Goal: Complete application form

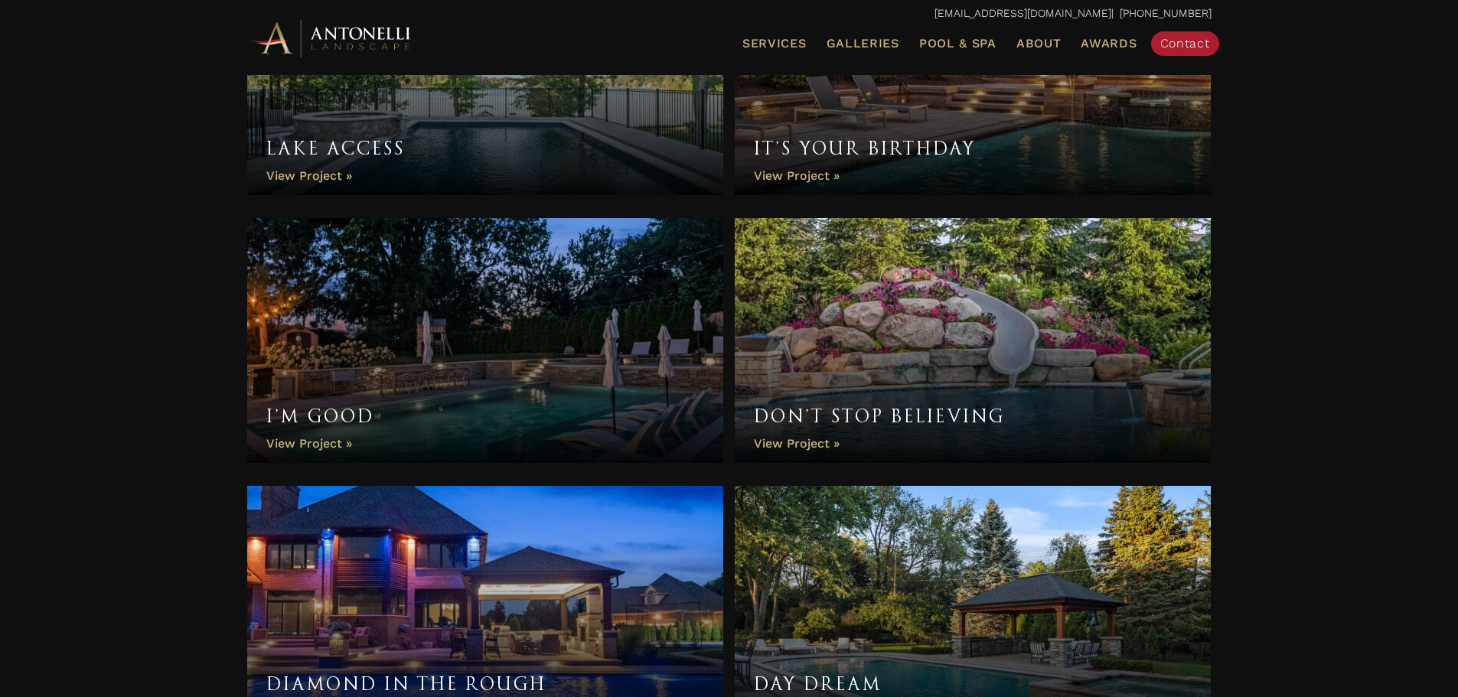
scroll to position [1830, 0]
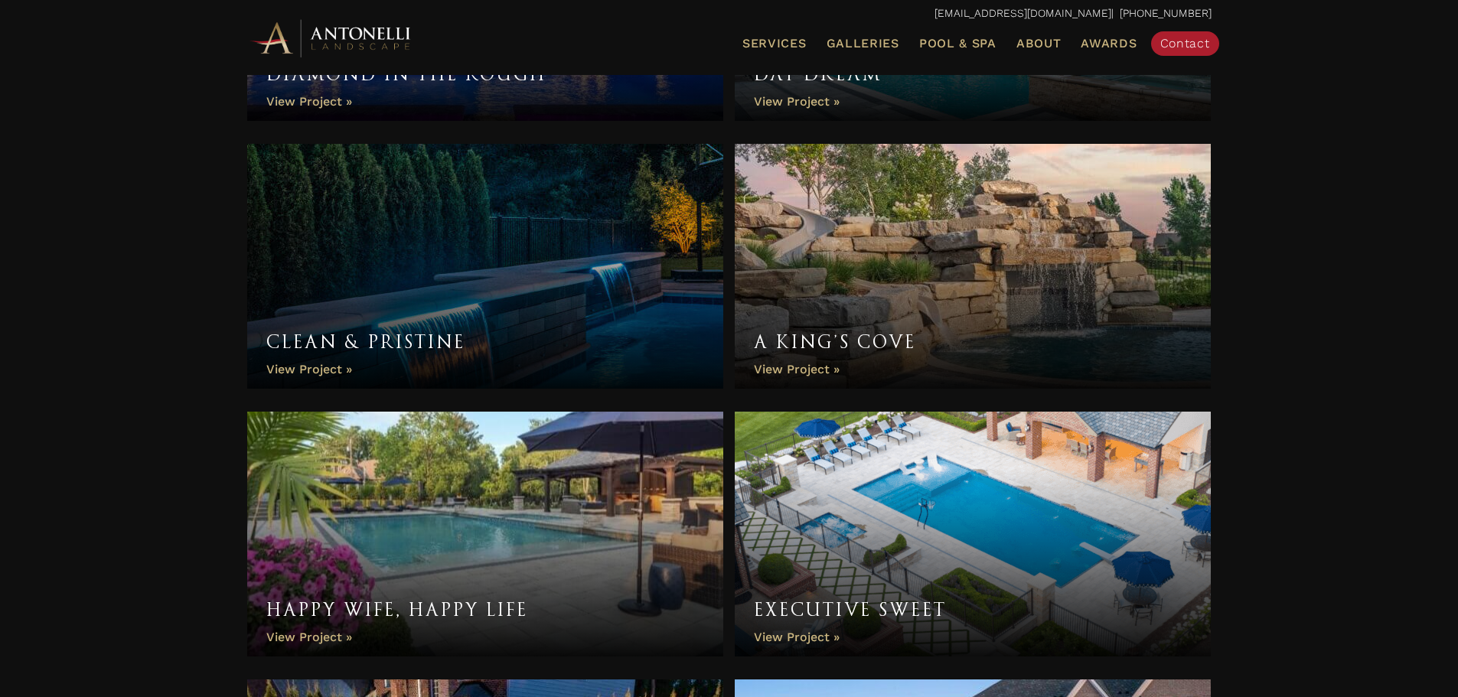
click at [926, 271] on link "A King’s Cove" at bounding box center [973, 266] width 477 height 245
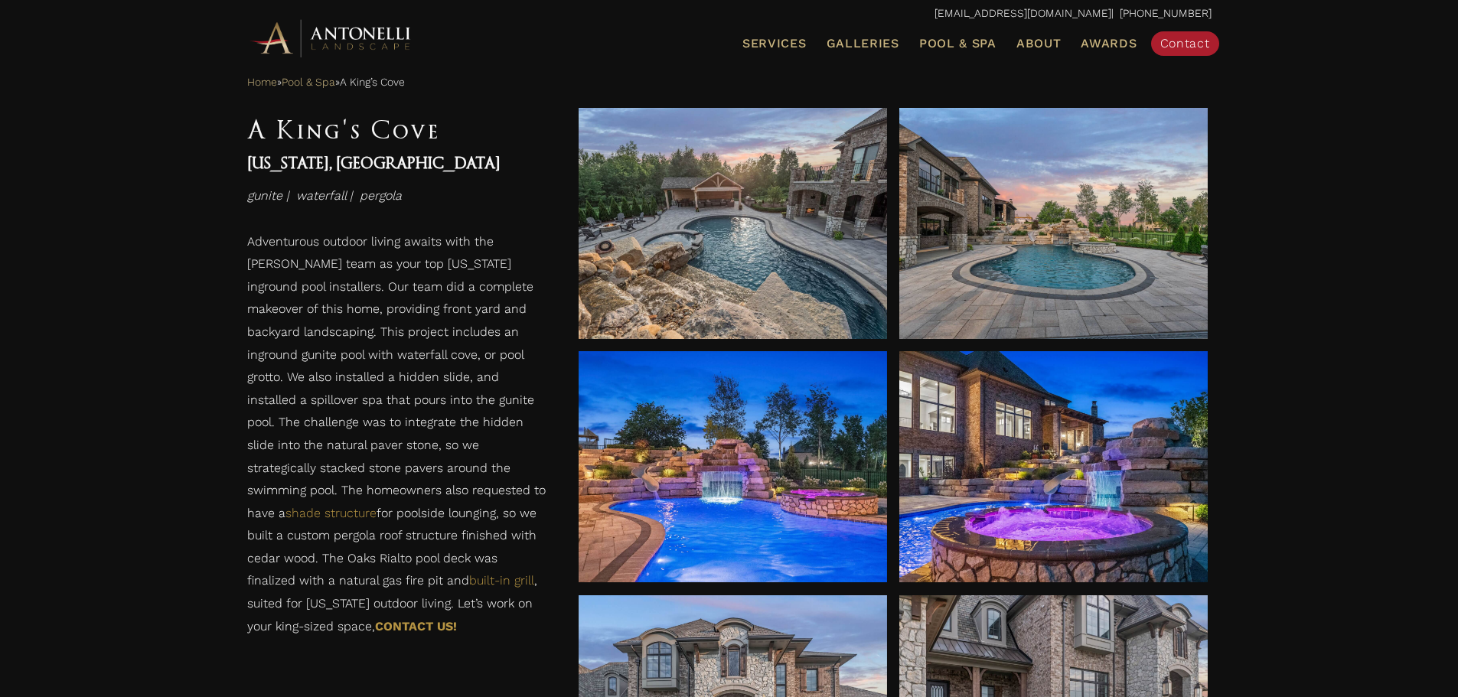
scroll to position [1220, 0]
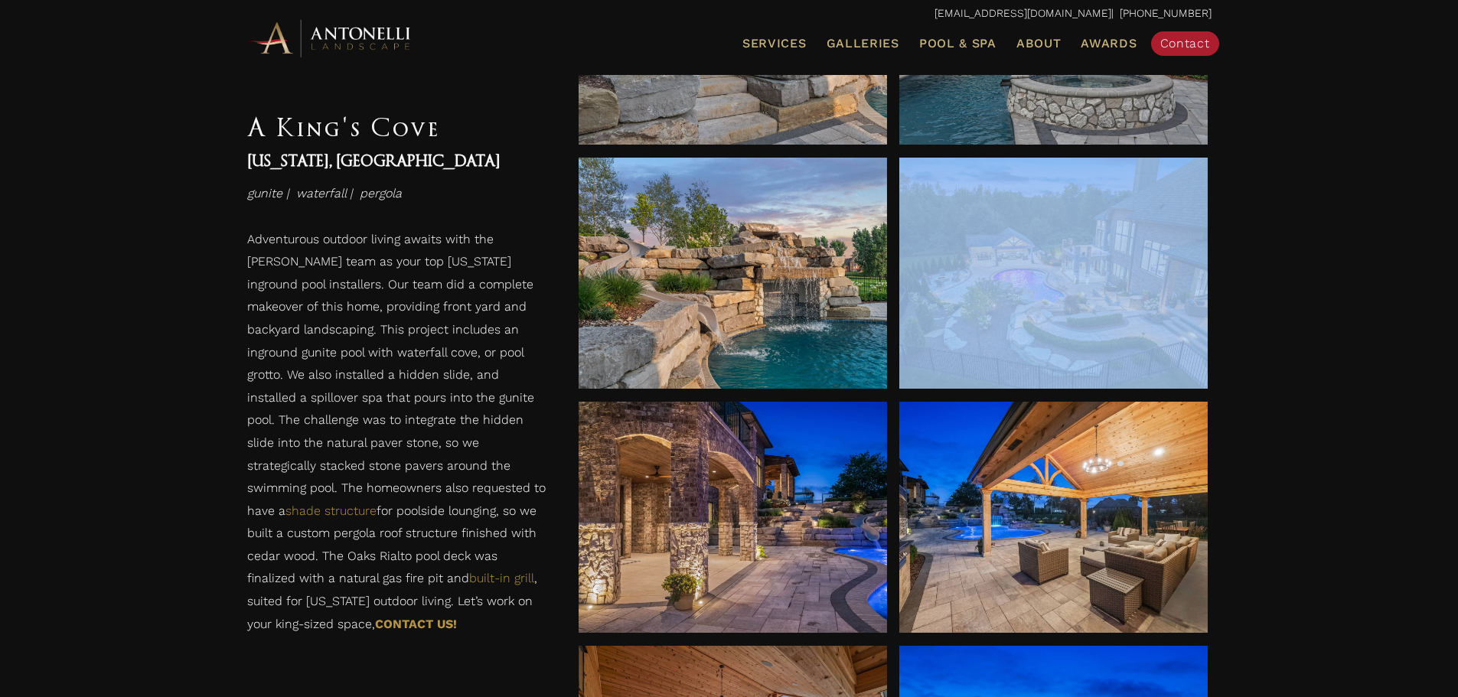
scroll to position [1628, 0]
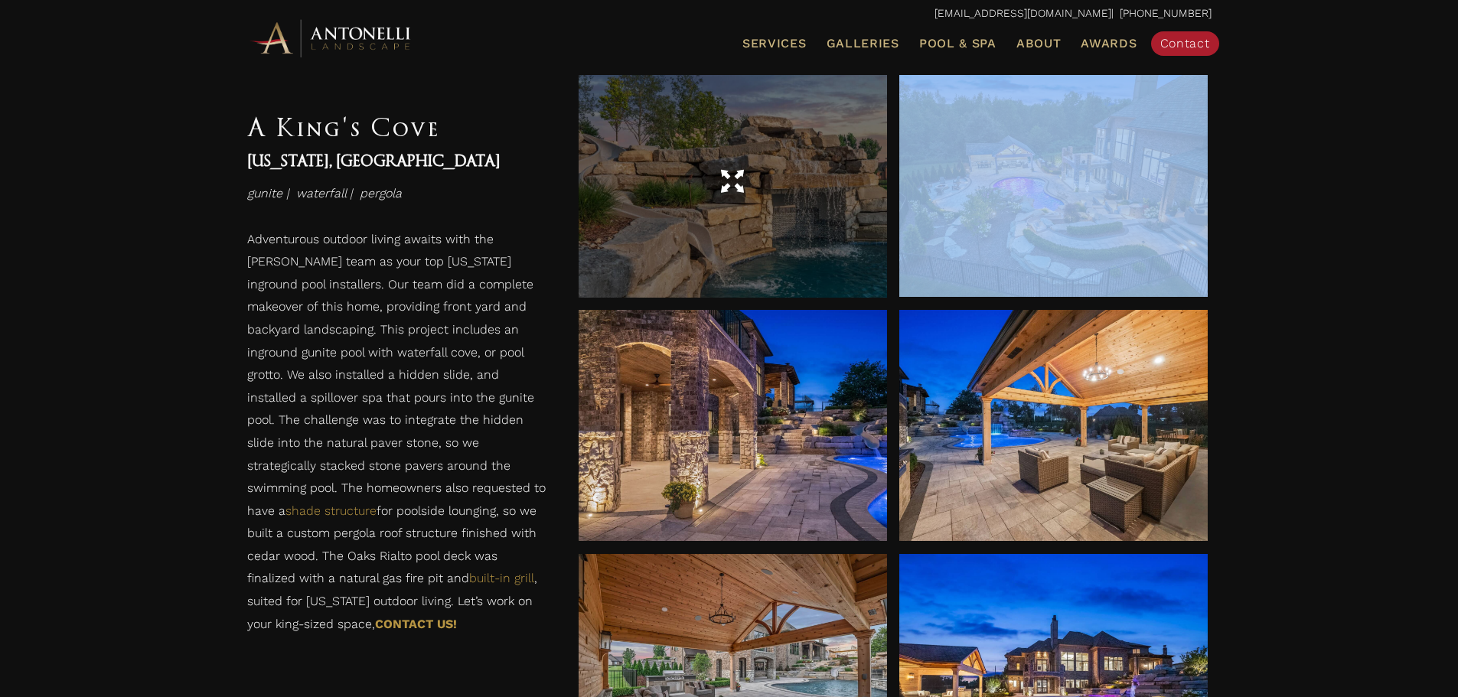
click at [801, 246] on div at bounding box center [733, 181] width 309 height 231
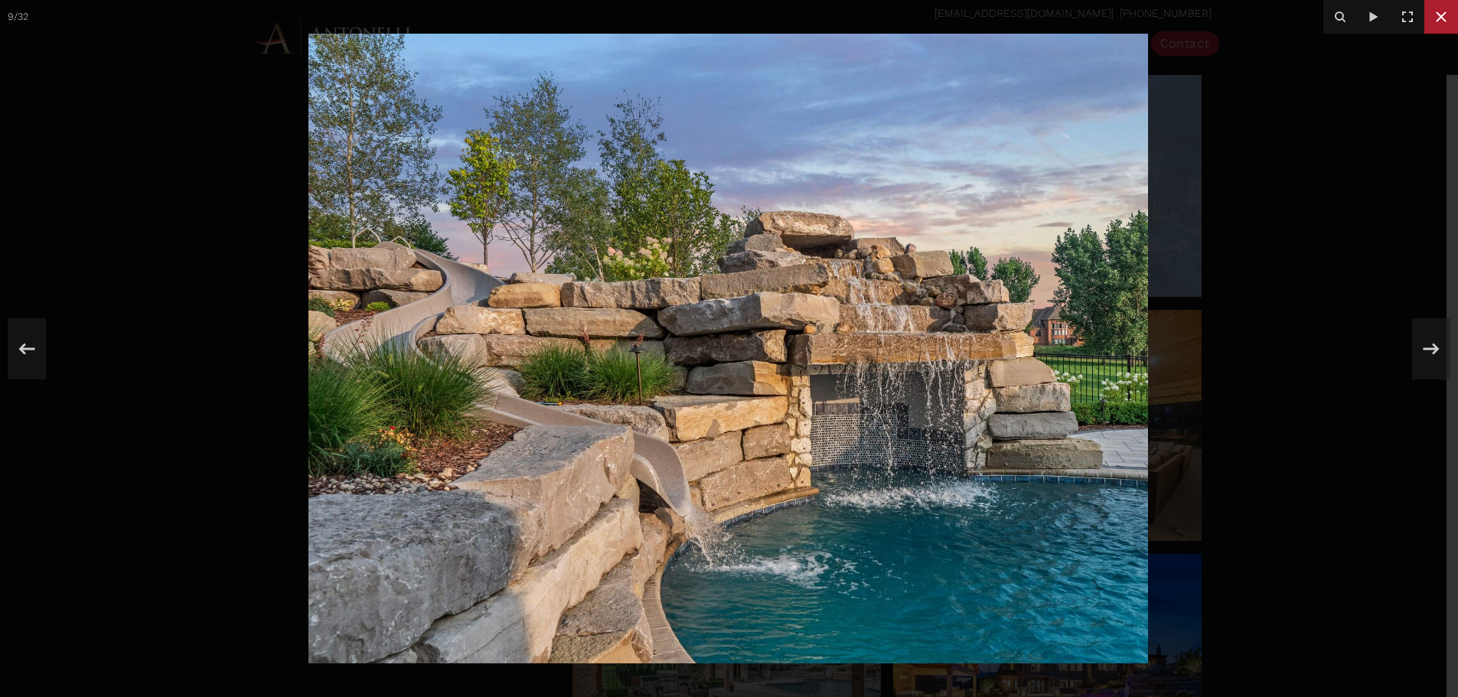
click at [1449, 11] on icon at bounding box center [1441, 17] width 18 height 18
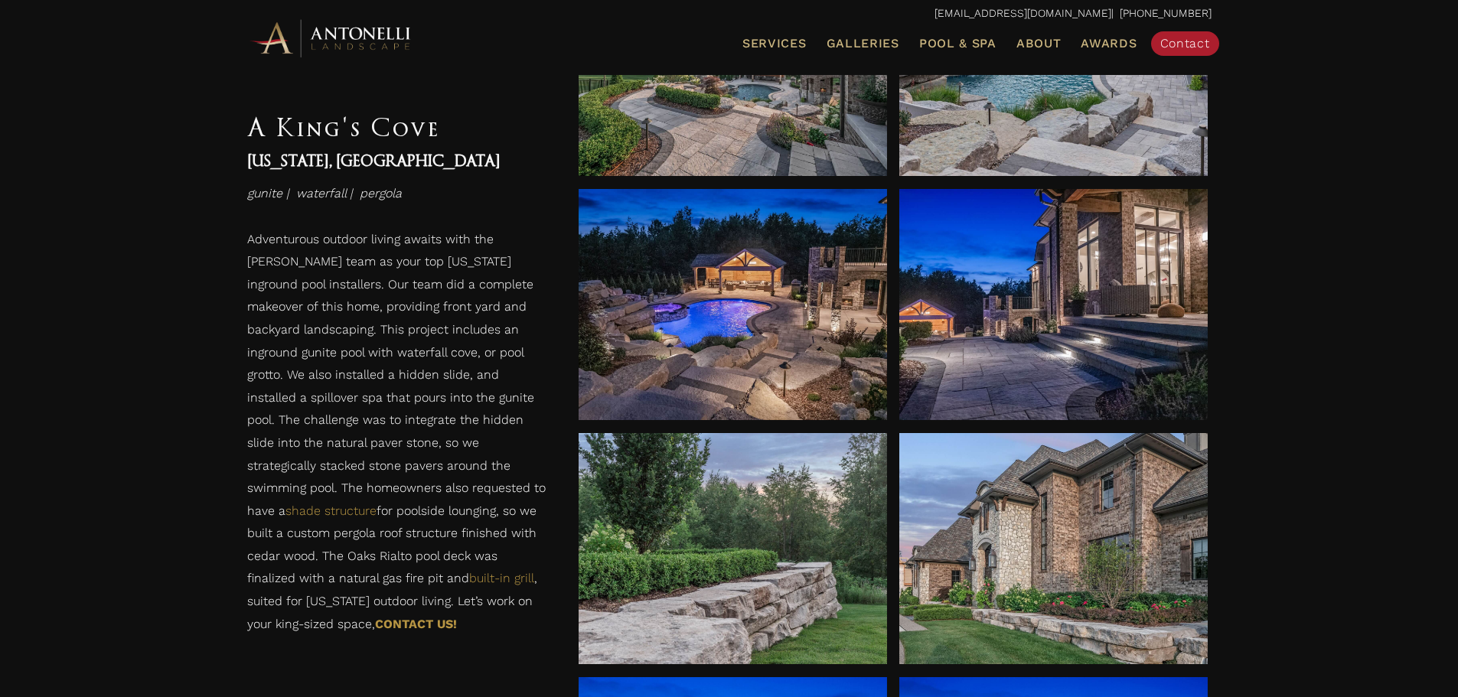
scroll to position [4069, 0]
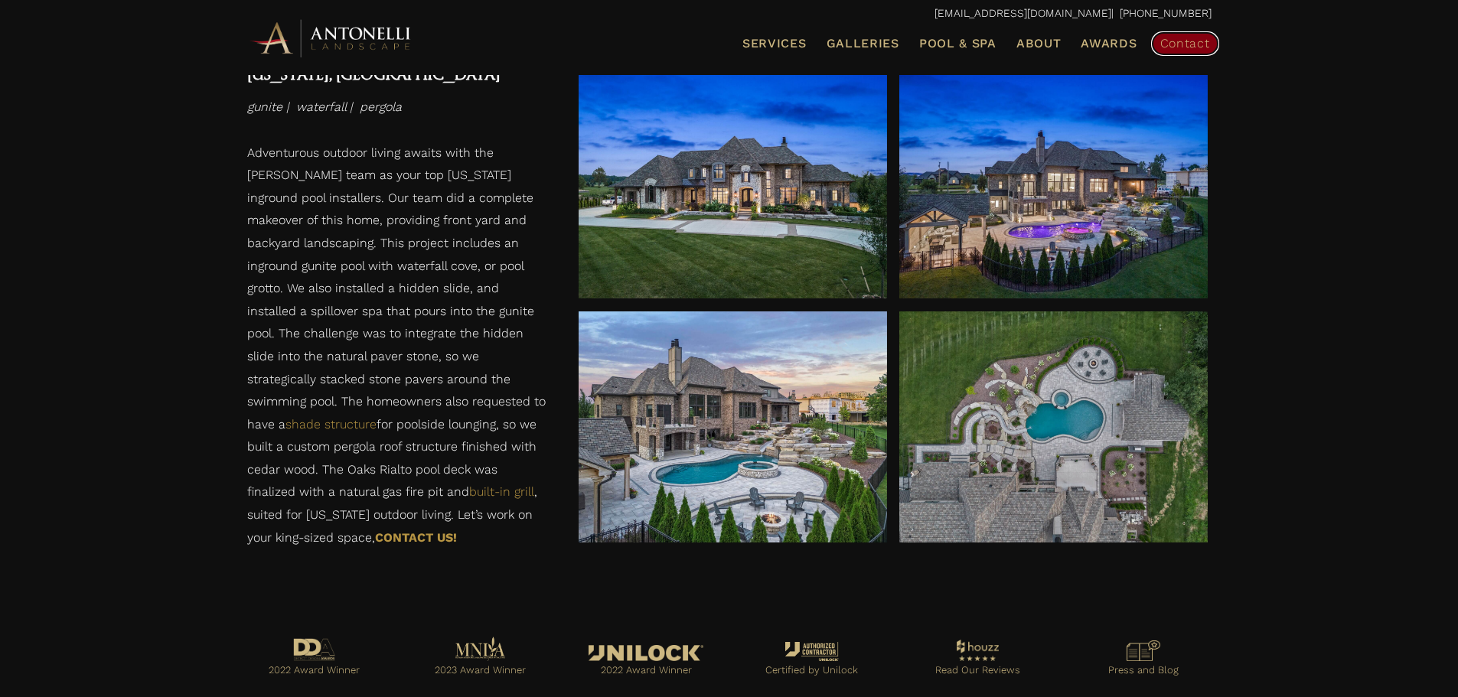
click at [1176, 44] on span "Contact" at bounding box center [1186, 43] width 50 height 15
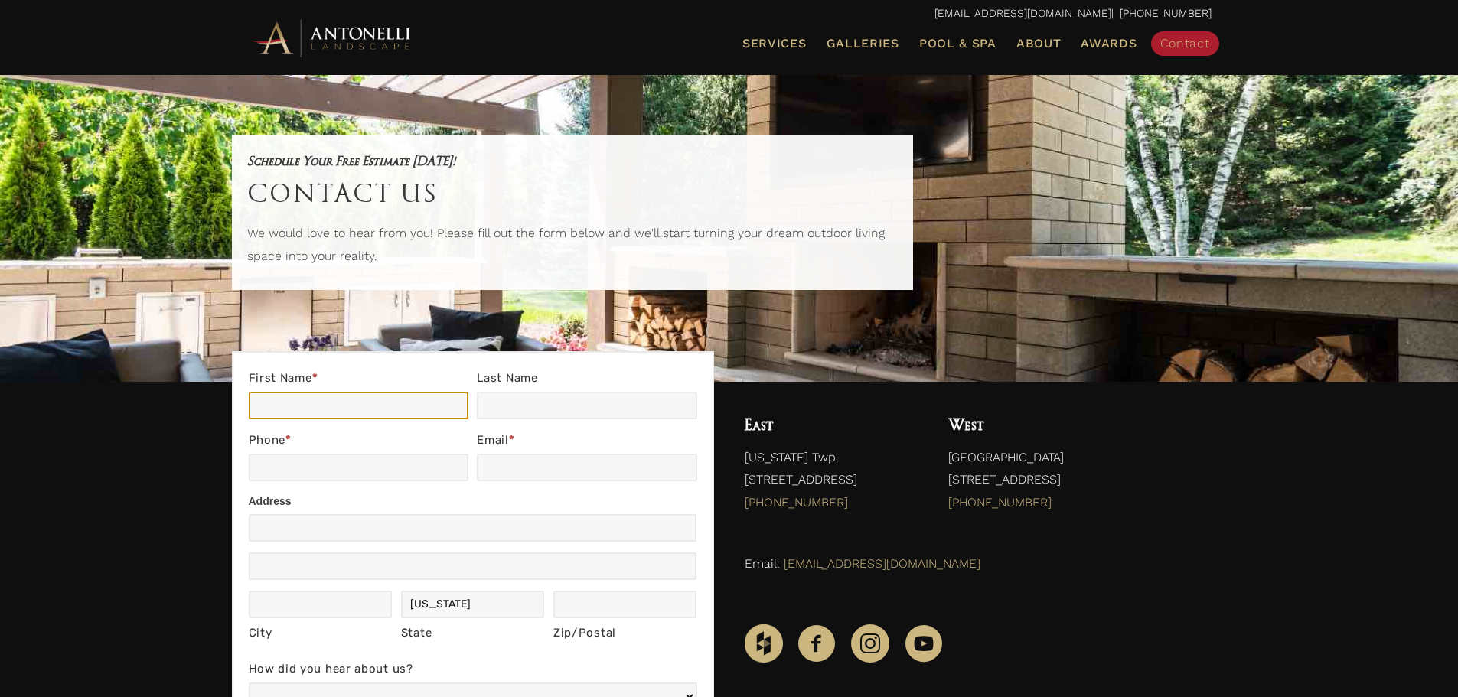
click at [443, 395] on input "First Name *" at bounding box center [359, 406] width 220 height 28
type input "[PERSON_NAME]"
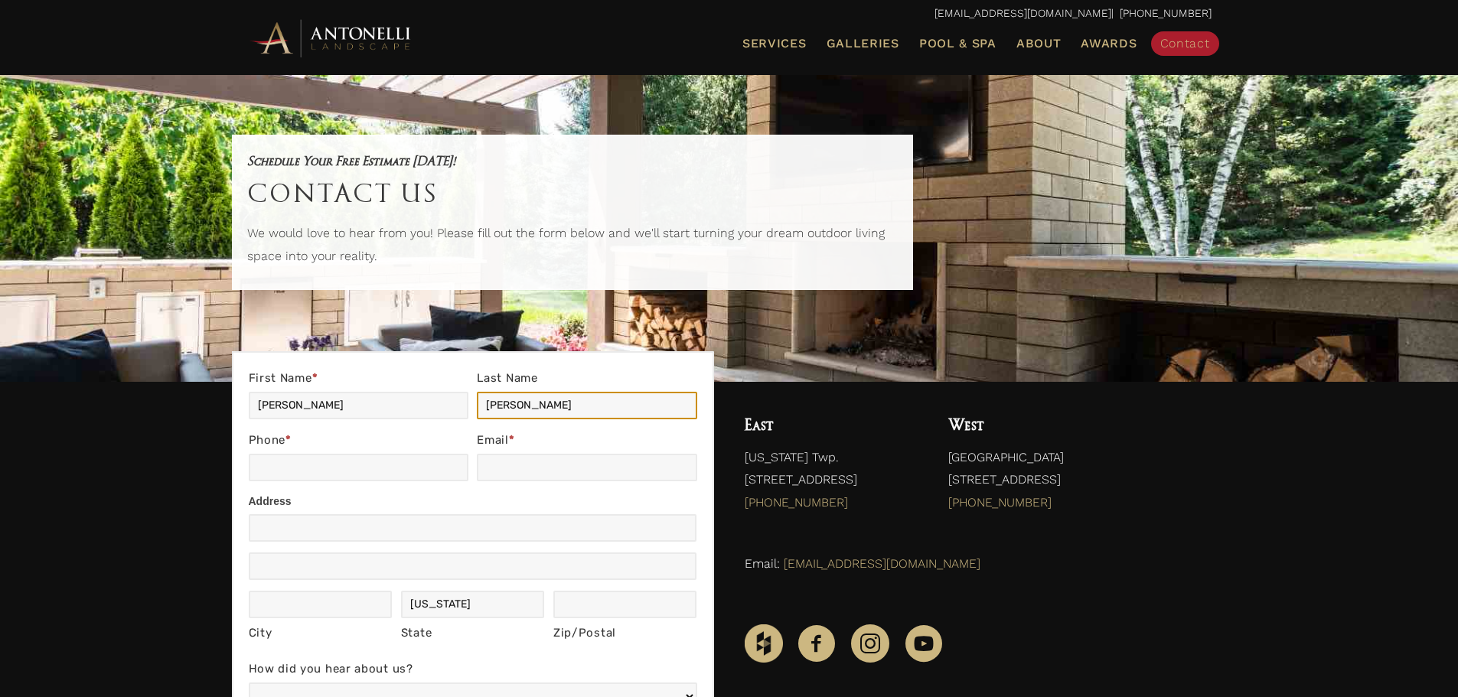
type input "6162990971"
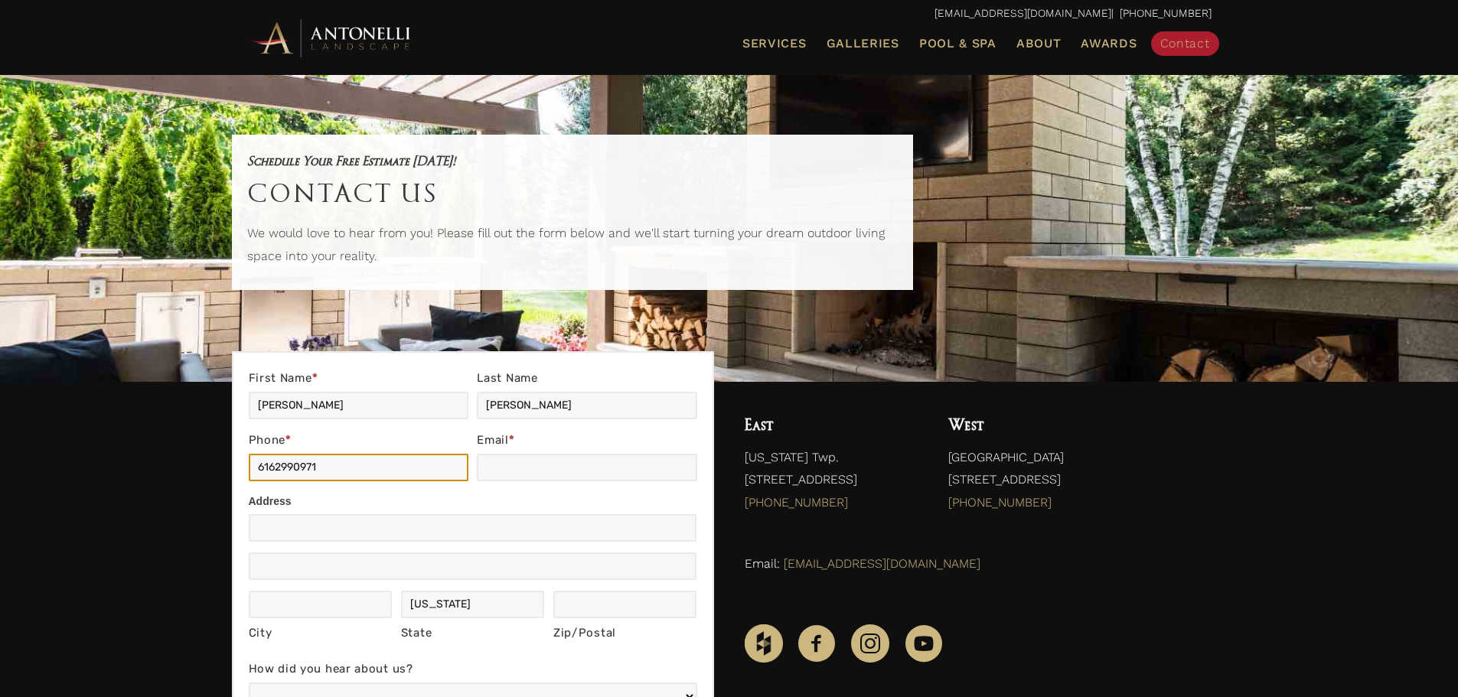
type input "[EMAIL_ADDRESS][DOMAIN_NAME]"
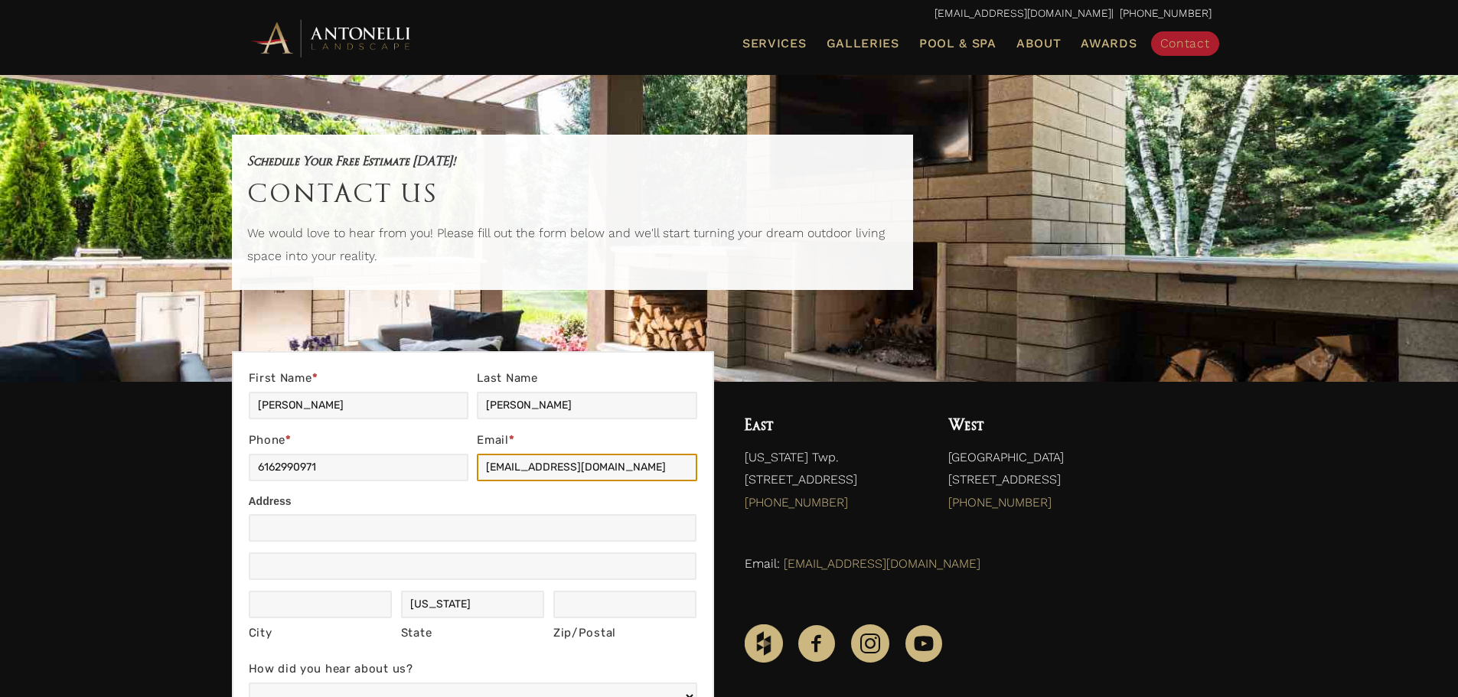
type input "[STREET_ADDRESS]"
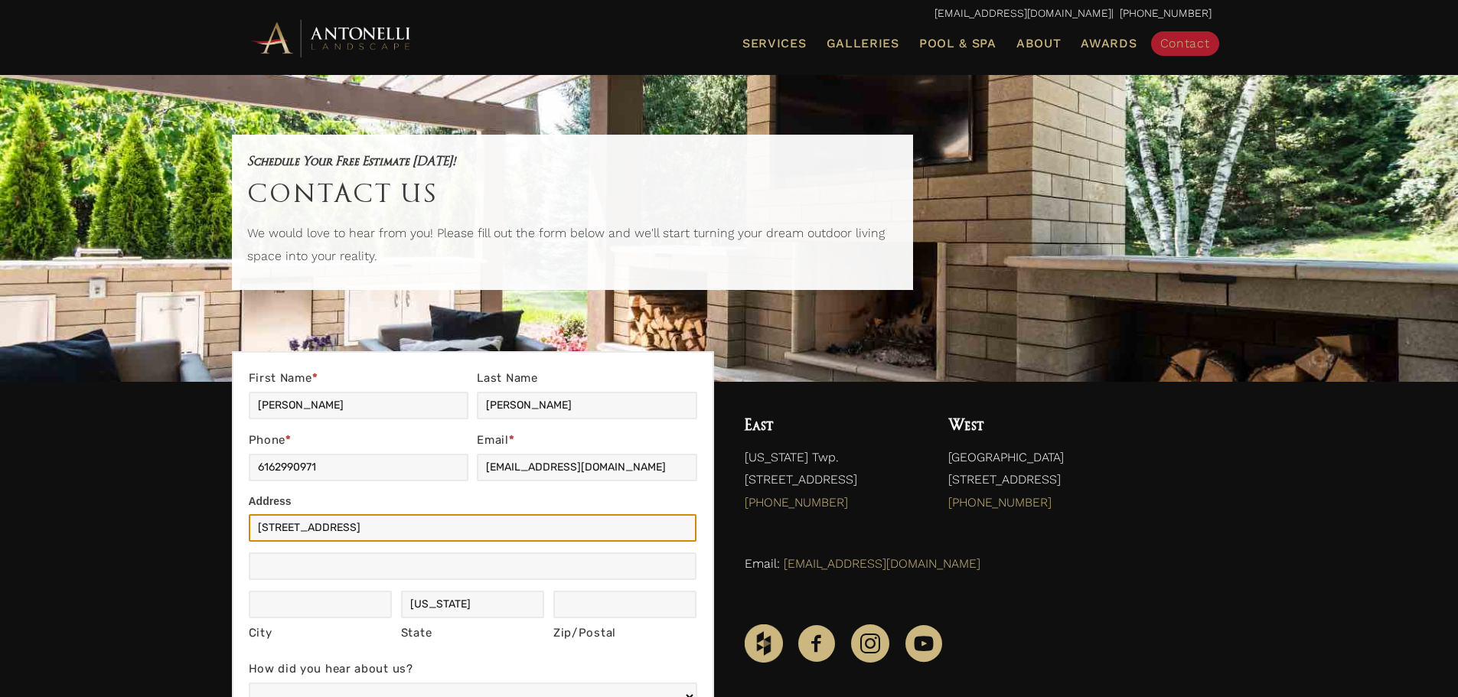
type input "Bellaire"
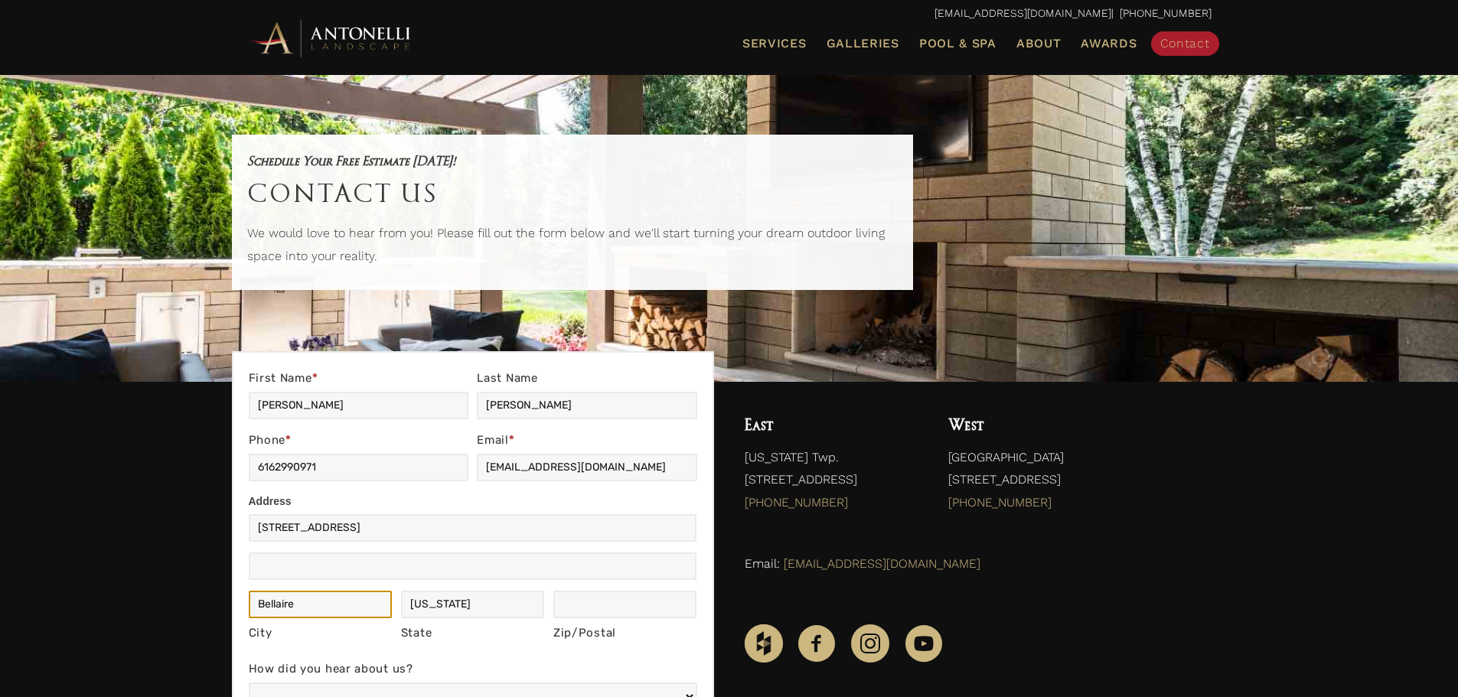
type input "MI"
type input "49615"
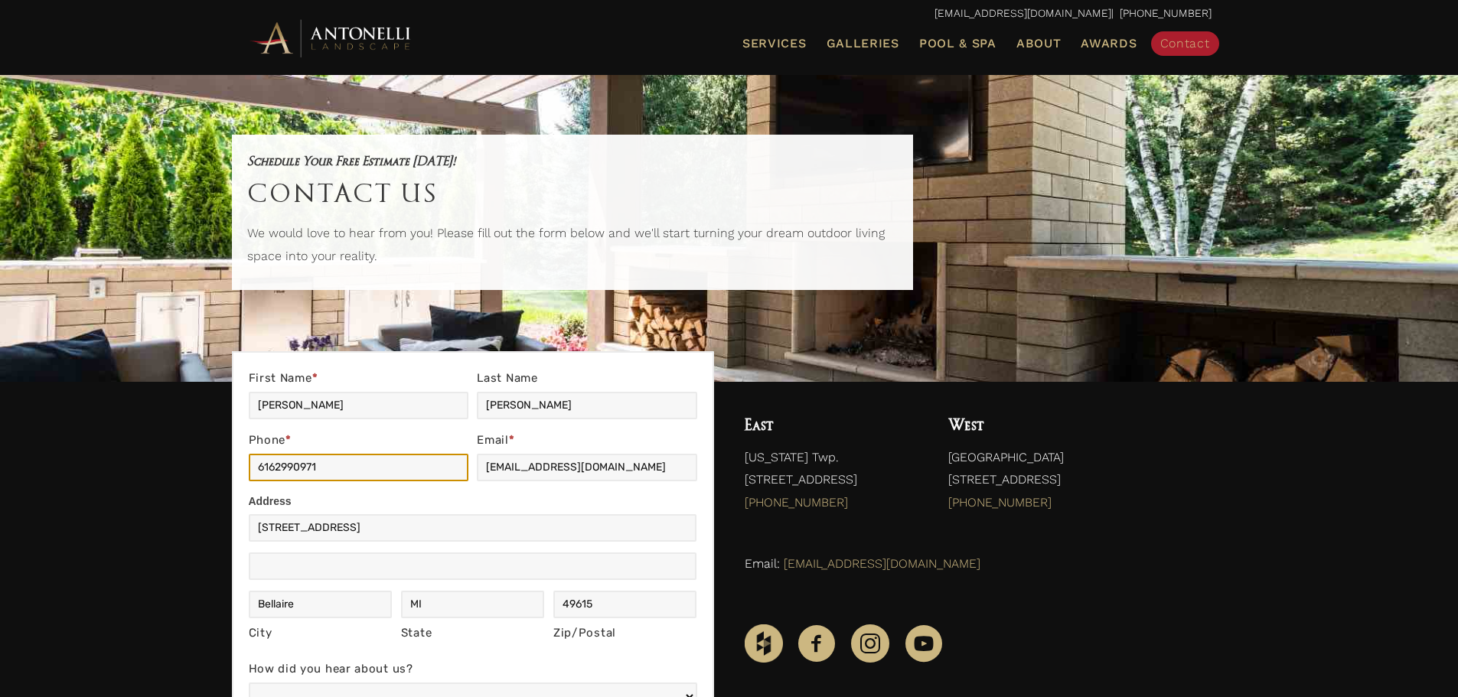
click at [407, 459] on input "6162990971" at bounding box center [359, 468] width 220 height 28
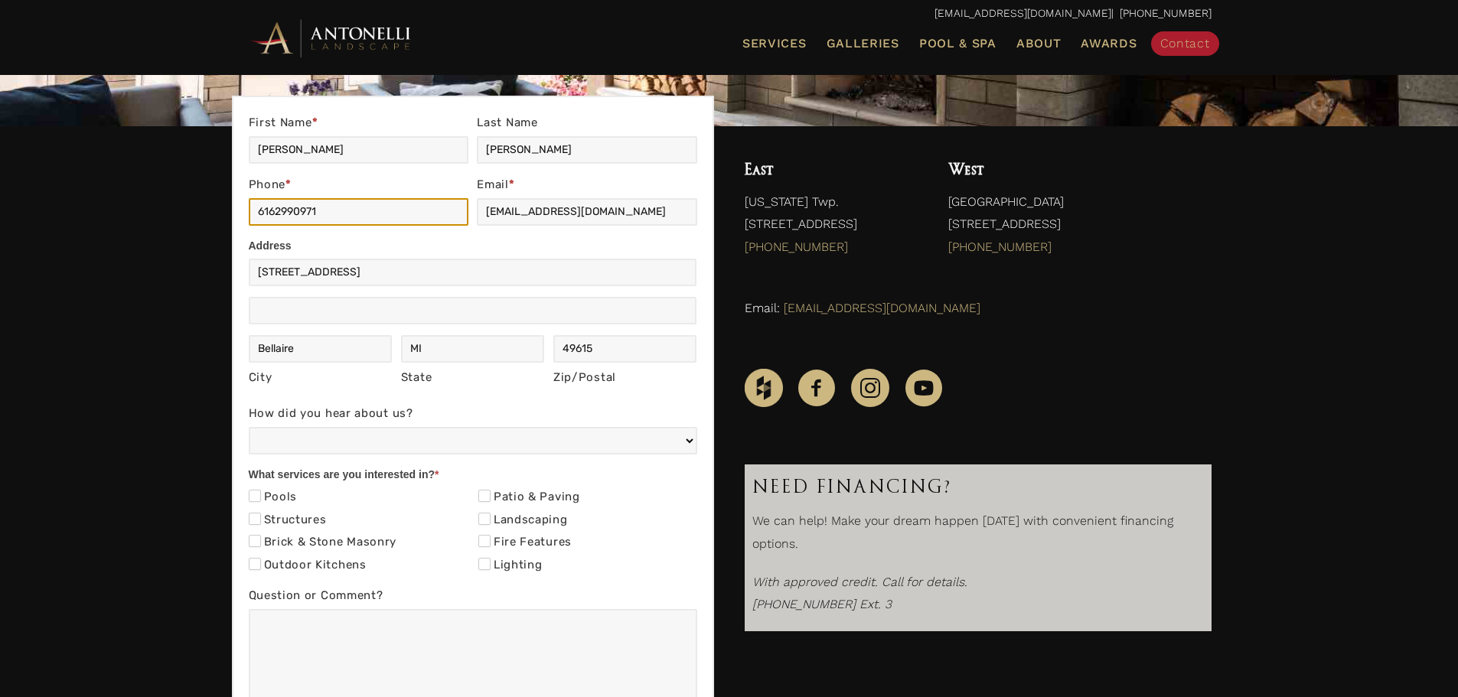
scroll to position [260, 0]
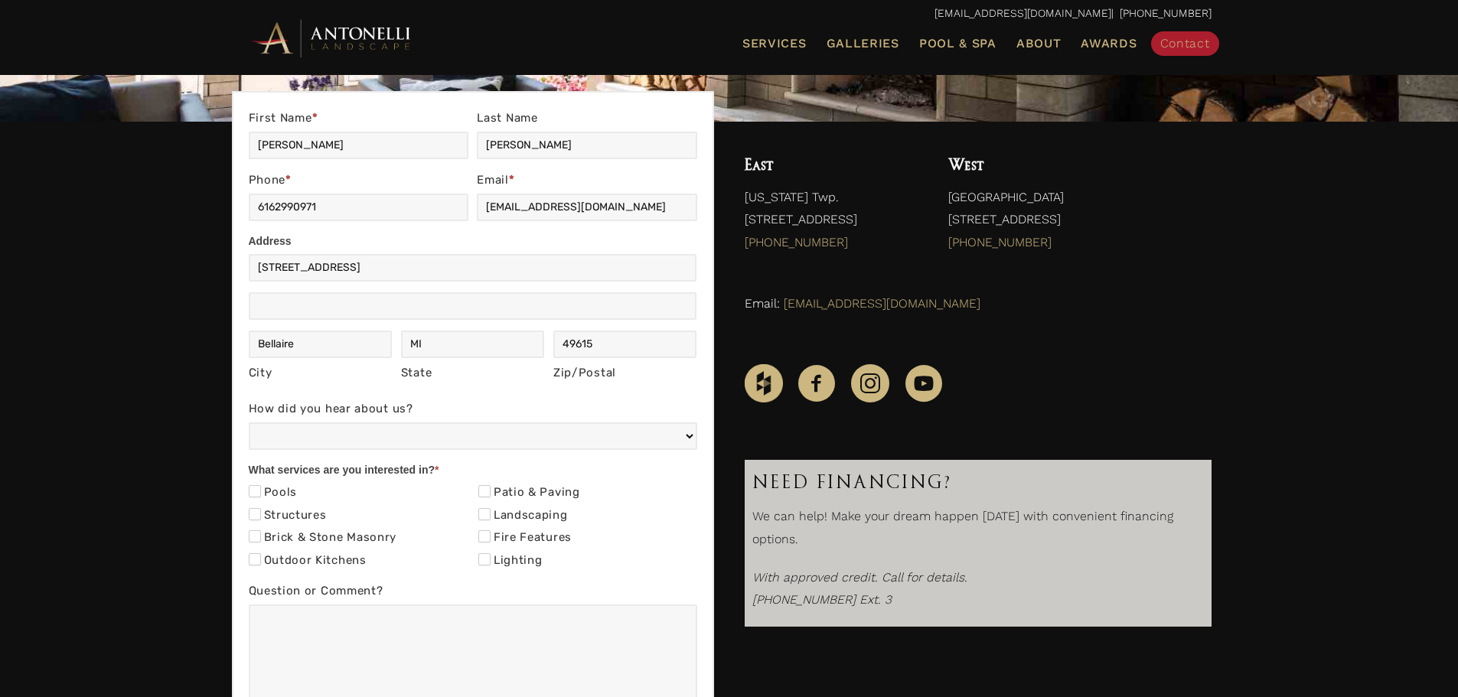
click at [262, 491] on label "Pools" at bounding box center [273, 492] width 49 height 15
click at [261, 491] on input "Pools" at bounding box center [255, 491] width 12 height 12
checkbox input "true"
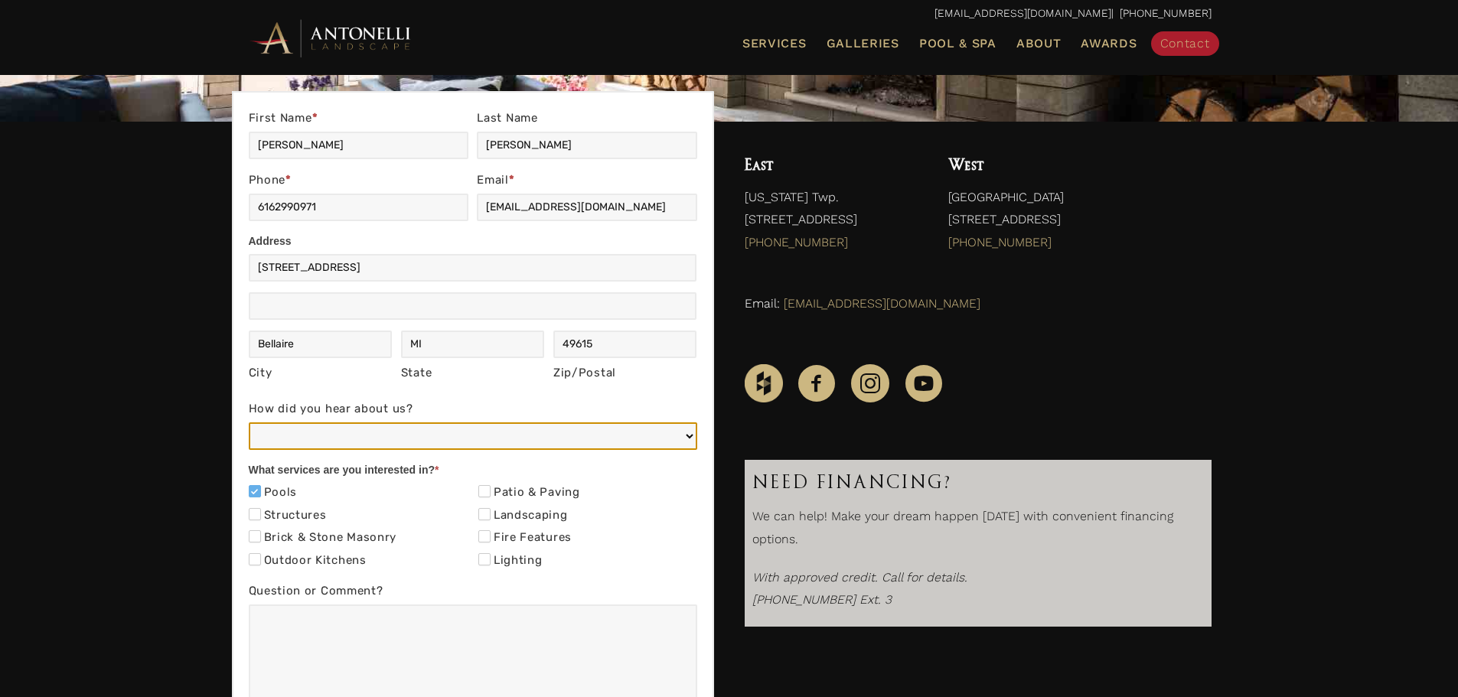
click at [423, 442] on select "Web/Google Search Social Media (e.g. Facebook, Instagram, LinkedIn) Referral (F…" at bounding box center [473, 437] width 449 height 28
select select "Web/Google Search"
click at [249, 423] on select "Web/Google Search Social Media (e.g. Facebook, Instagram, LinkedIn) Referral (F…" at bounding box center [473, 437] width 449 height 28
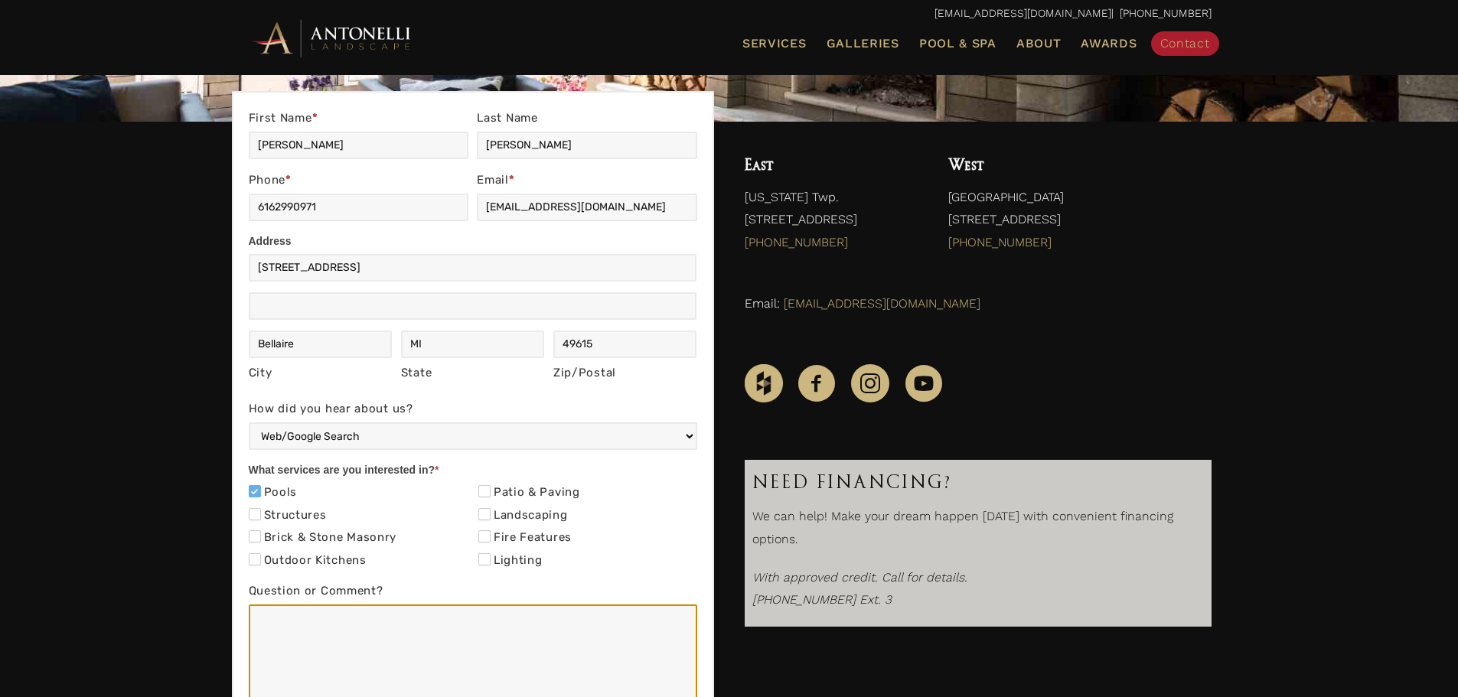
click at [410, 623] on textarea "Question or Comment?" at bounding box center [473, 658] width 449 height 107
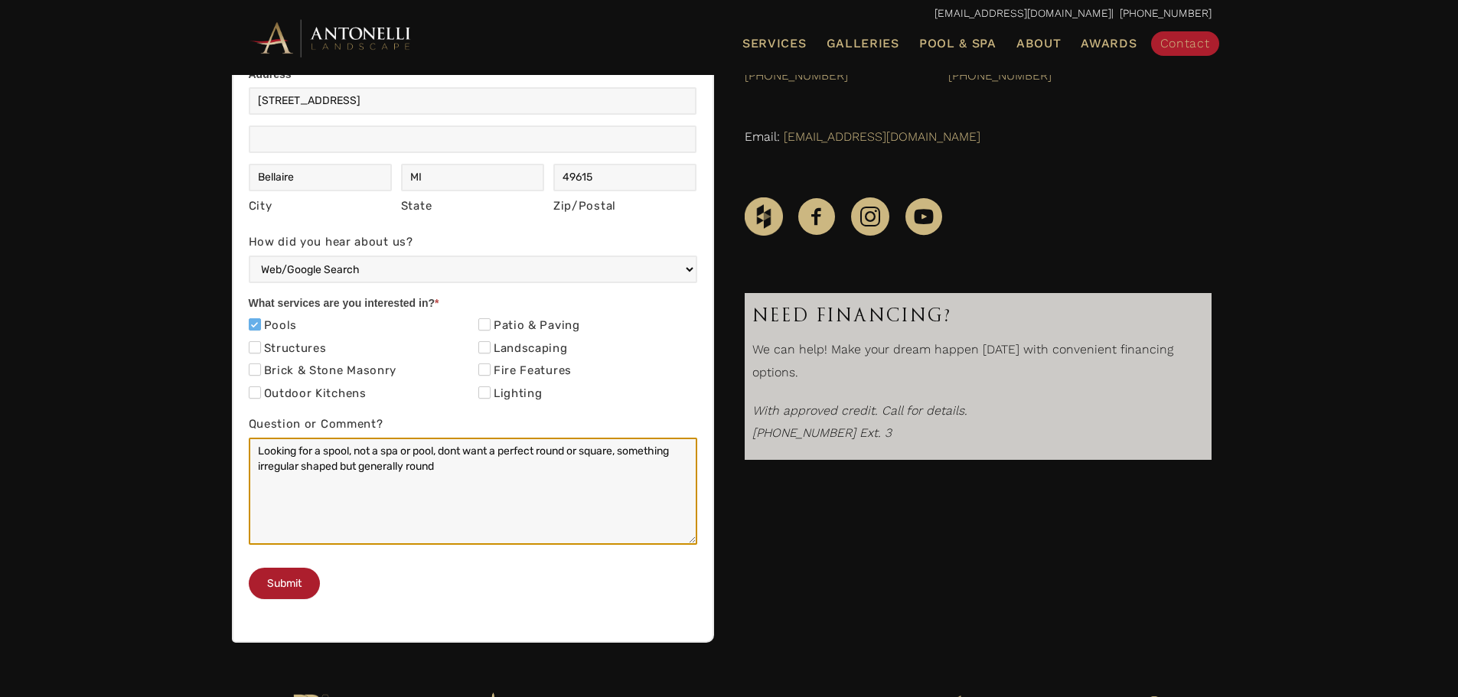
scroll to position [428, 0]
type textarea "Looking for a spool, not a spa or pool, dont want a perfect round or square, so…"
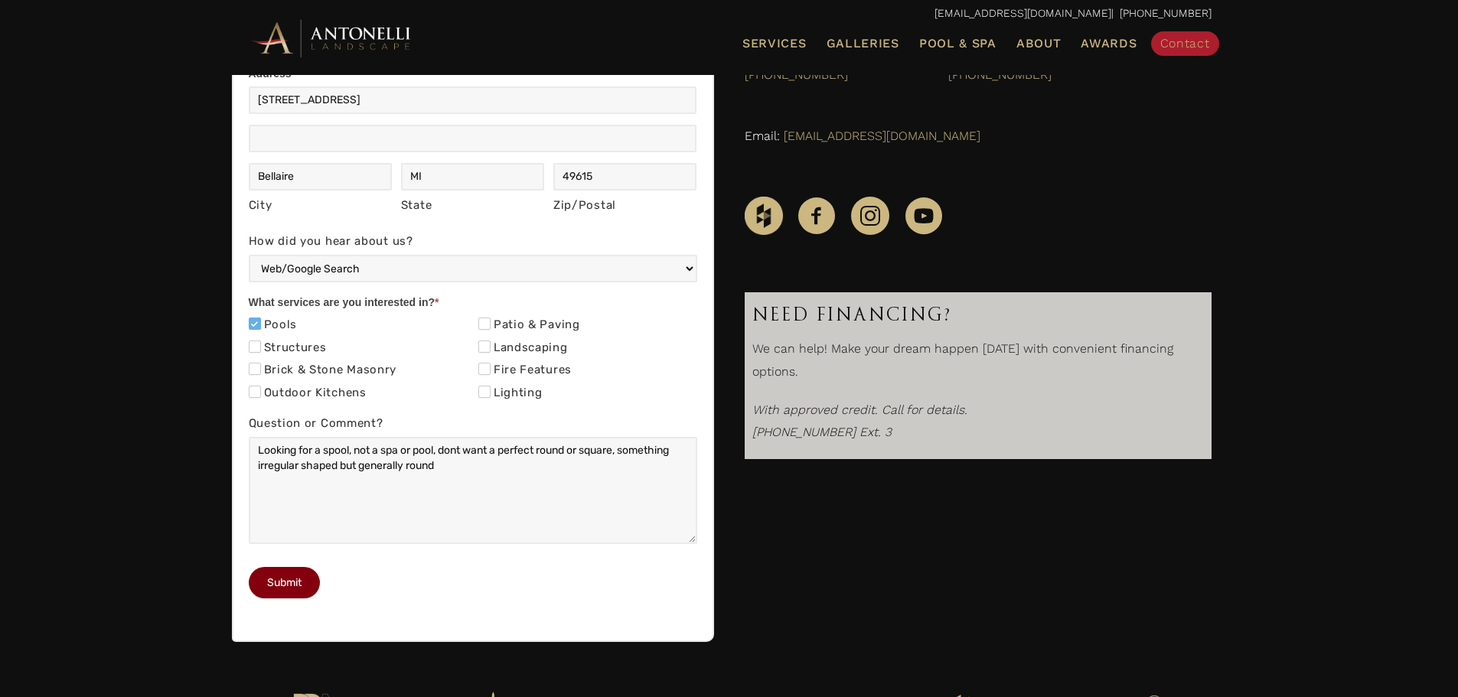
click at [292, 599] on button "Submit" at bounding box center [284, 582] width 71 height 31
